Goal: Information Seeking & Learning: Learn about a topic

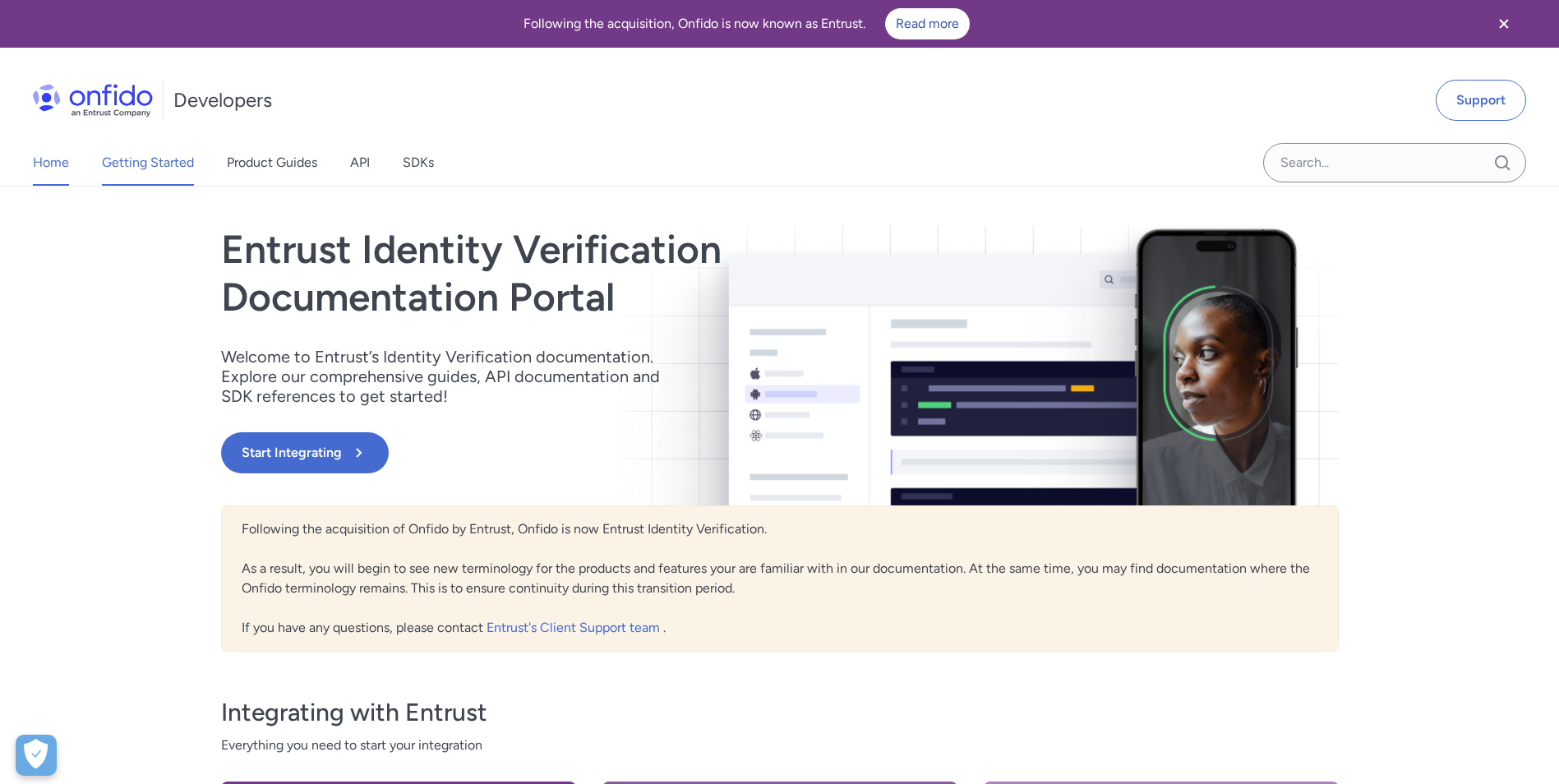
click at [189, 165] on link "Getting Started" at bounding box center [148, 163] width 92 height 46
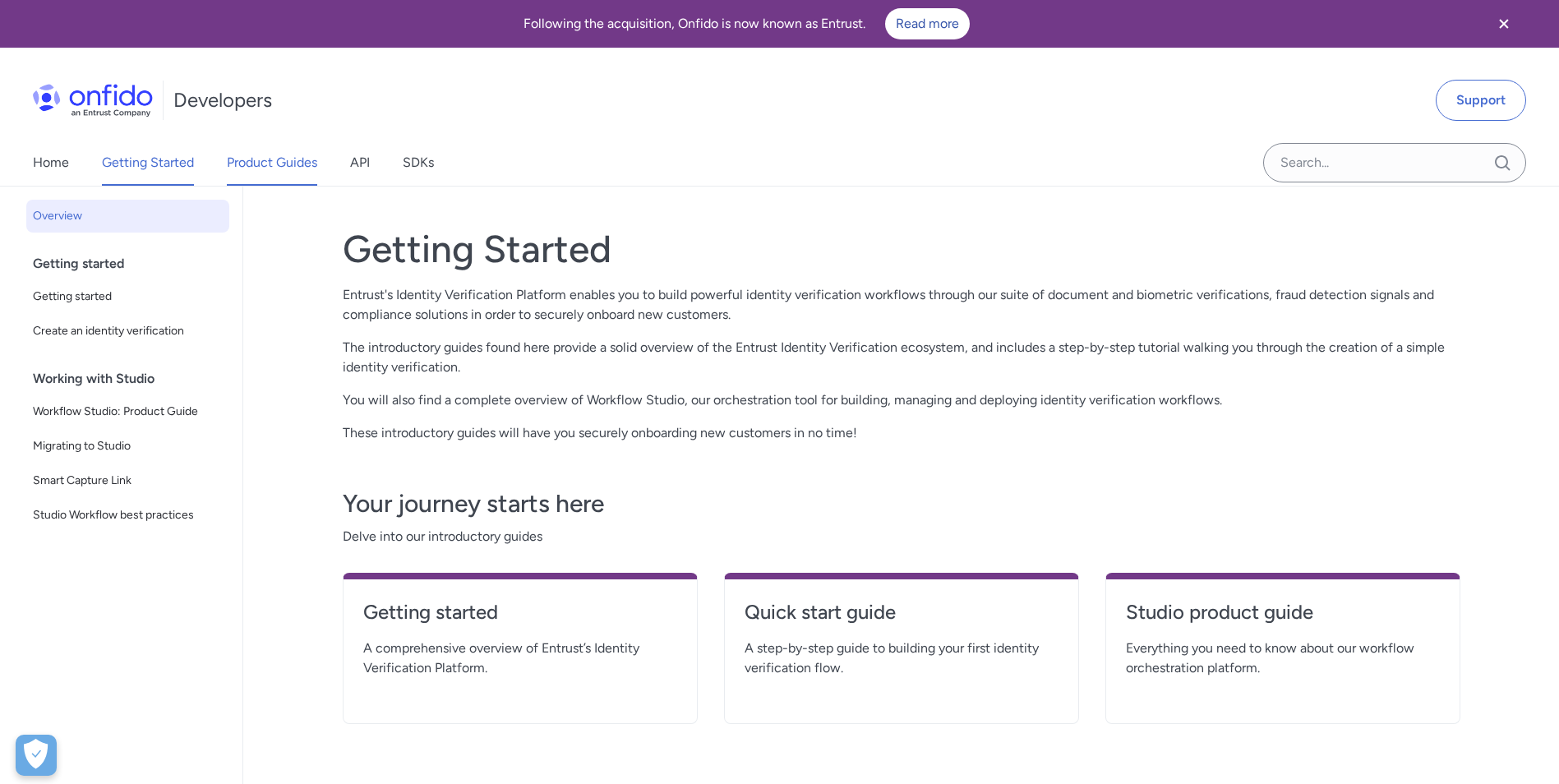
click at [255, 165] on link "Product Guides" at bounding box center [272, 163] width 90 height 46
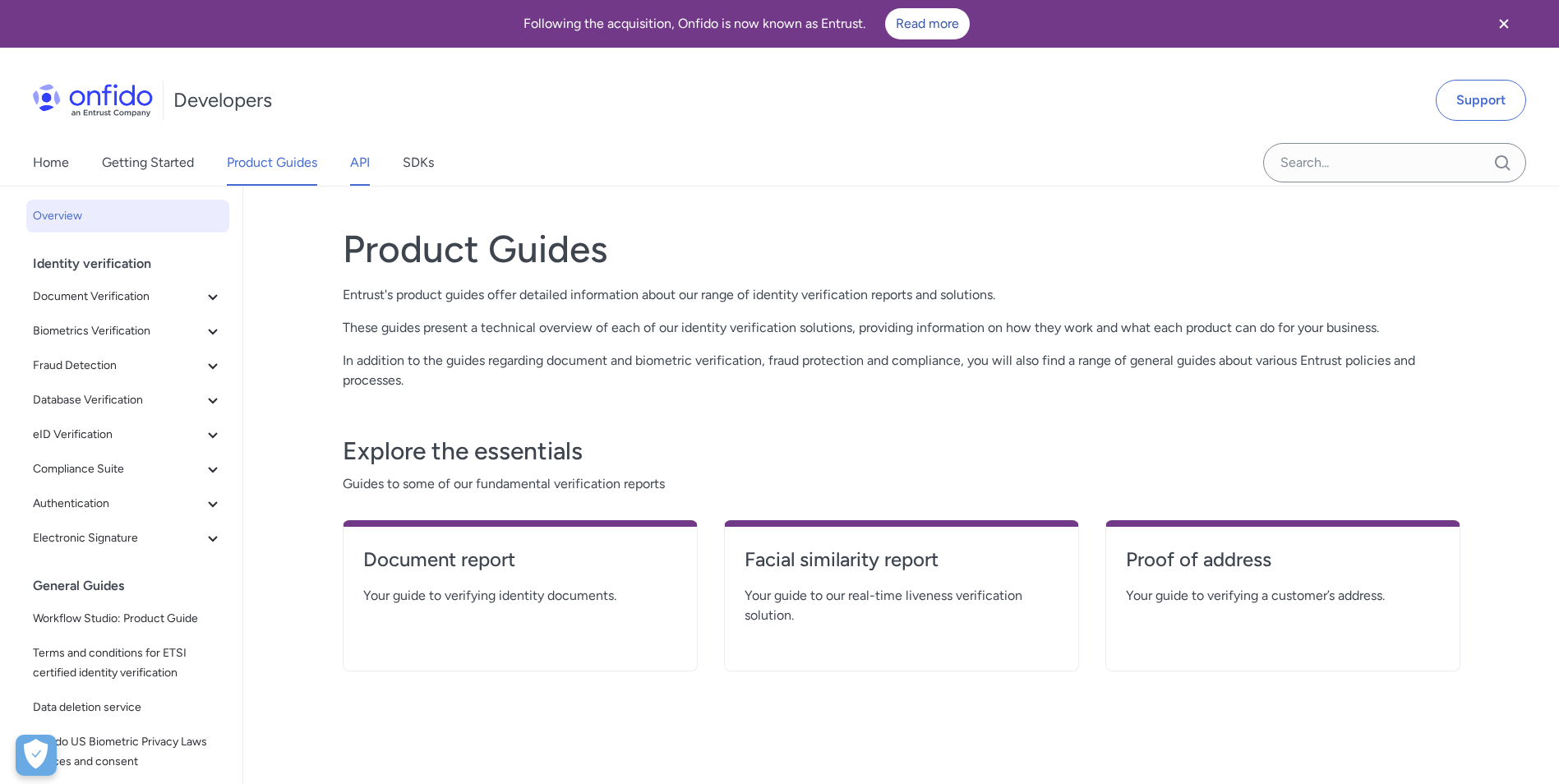
click at [366, 170] on link "API" at bounding box center [360, 163] width 20 height 46
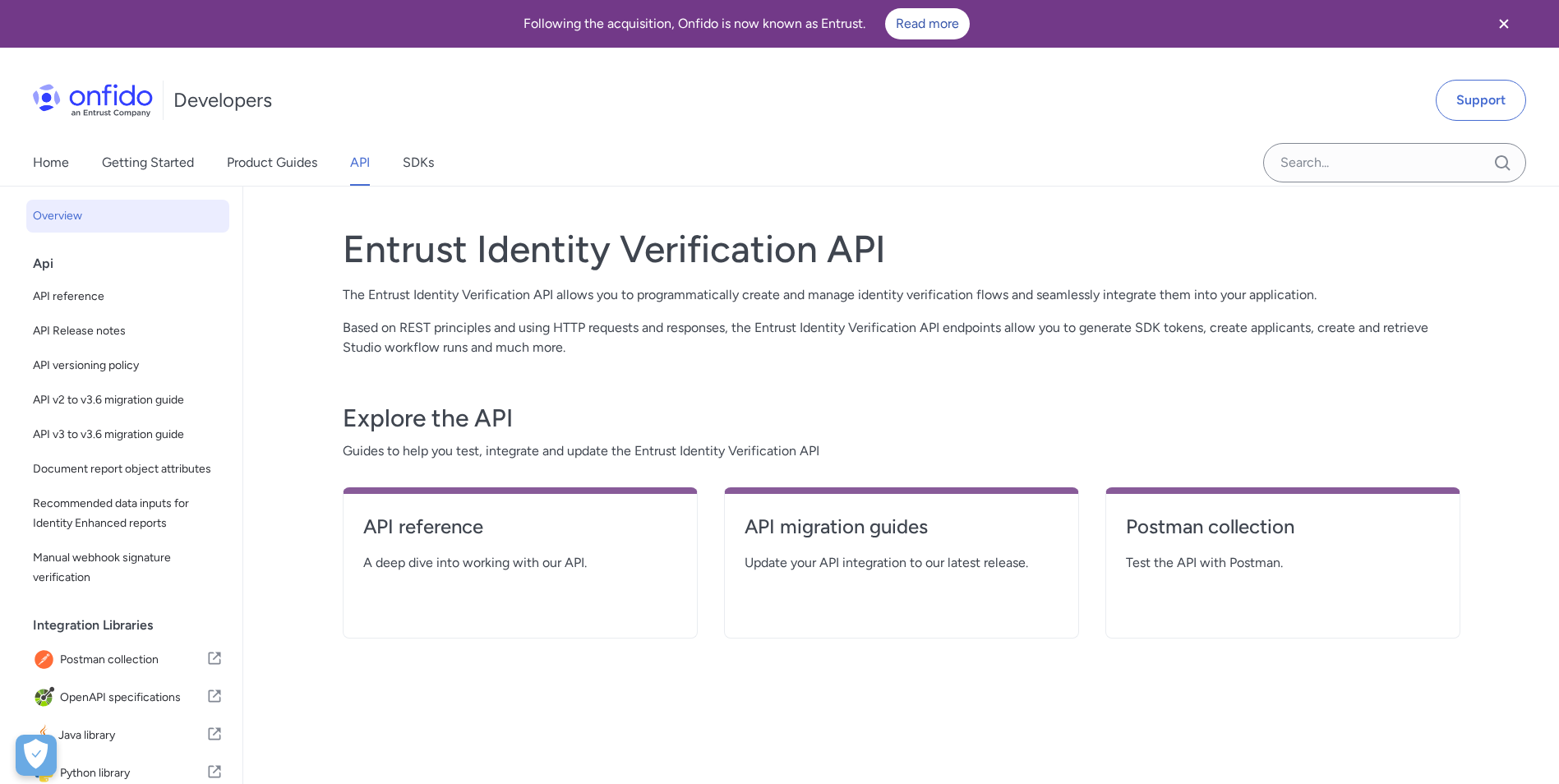
click at [391, 165] on div "Home Getting Started Product Guides API SDKs" at bounding box center [249, 163] width 499 height 46
click at [406, 173] on link "SDKs" at bounding box center [418, 163] width 32 height 46
click at [301, 156] on link "Product Guides" at bounding box center [272, 163] width 90 height 46
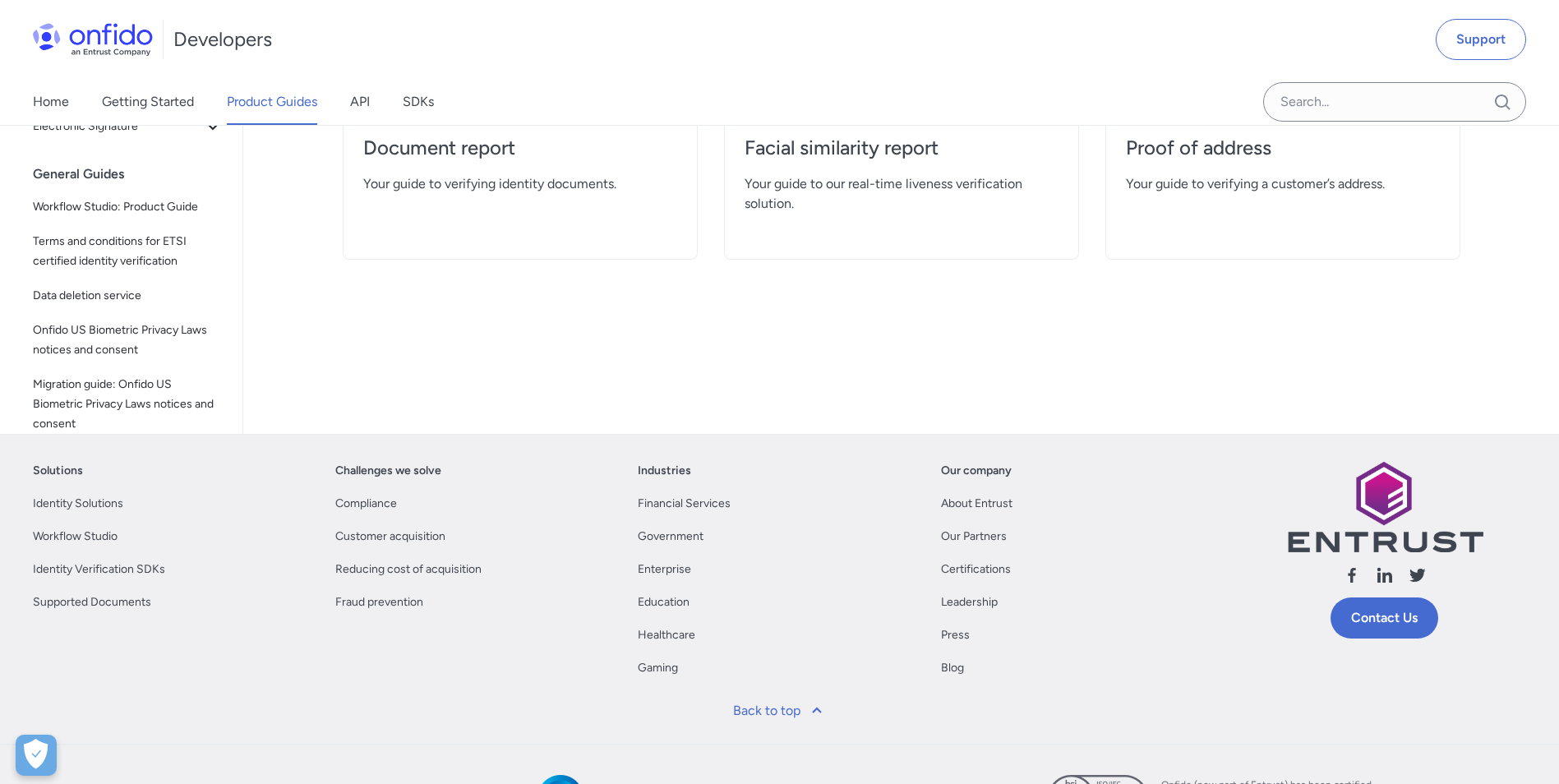
scroll to position [212, 0]
